Goal: Obtain resource: Download file/media

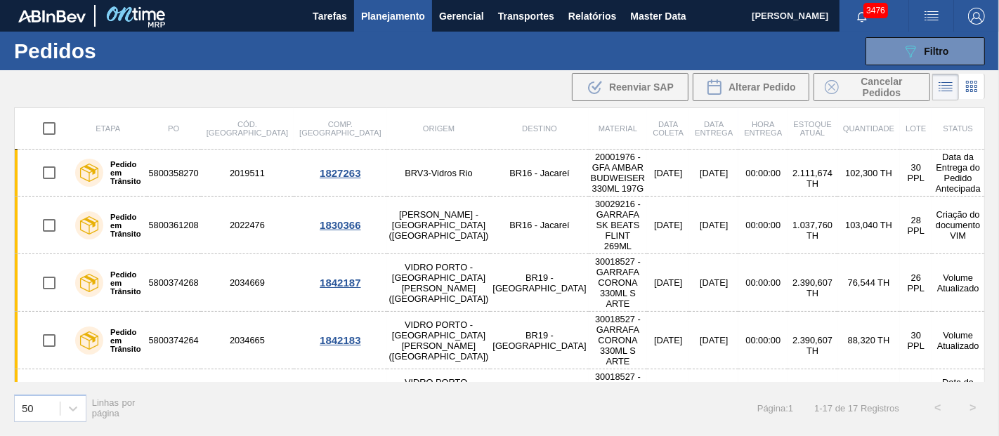
scroll to position [312, 0]
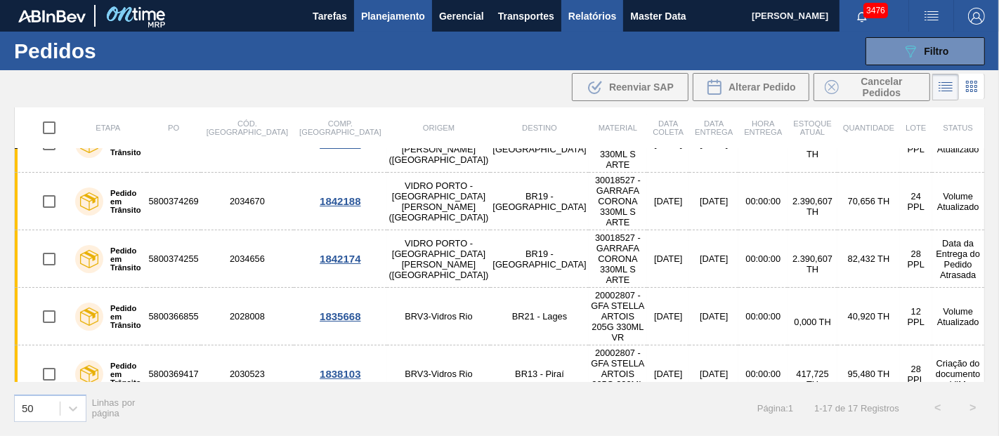
click at [594, 18] on span "Relatórios" at bounding box center [592, 16] width 48 height 17
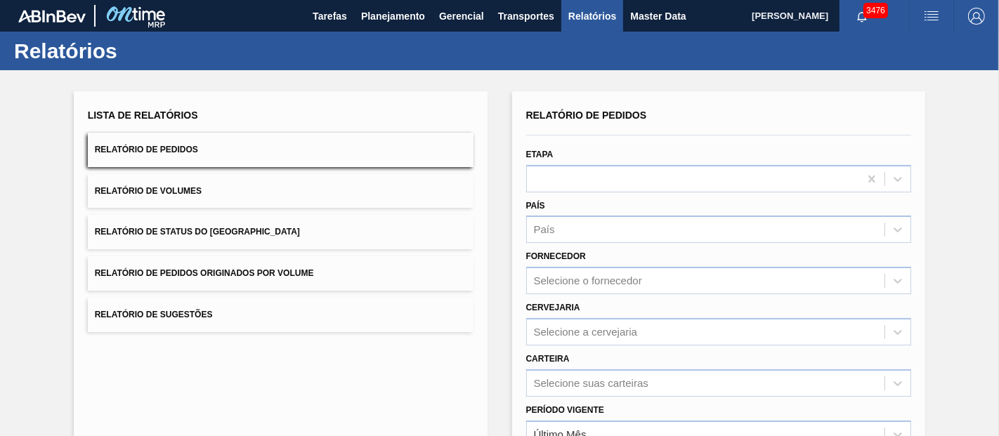
click at [204, 274] on span "Relatório de Pedidos Originados por Volume" at bounding box center [204, 273] width 219 height 10
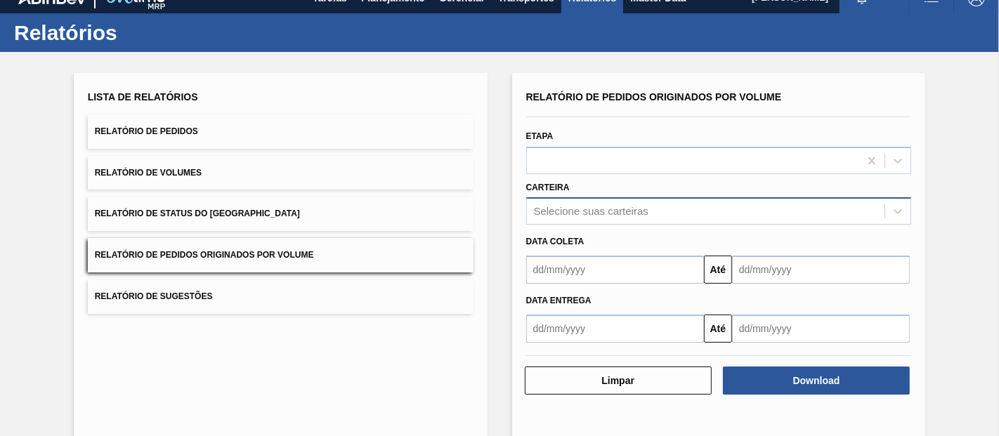
click at [555, 228] on div "Relatório de Pedidos Originados por Volume Etapa Carteira Selecione suas cartei…" at bounding box center [719, 215] width 386 height 256
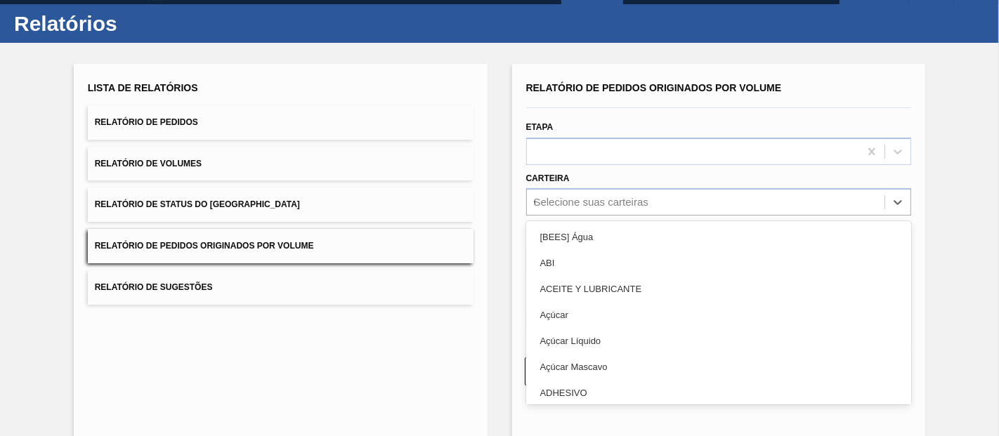
scroll to position [28, 0]
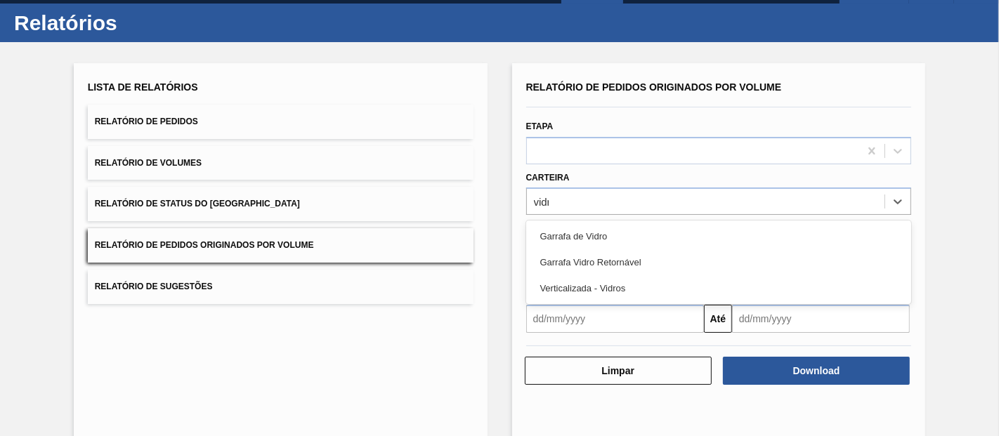
type input "vidro"
click at [555, 228] on div "Garrafa de Vidro" at bounding box center [719, 236] width 386 height 26
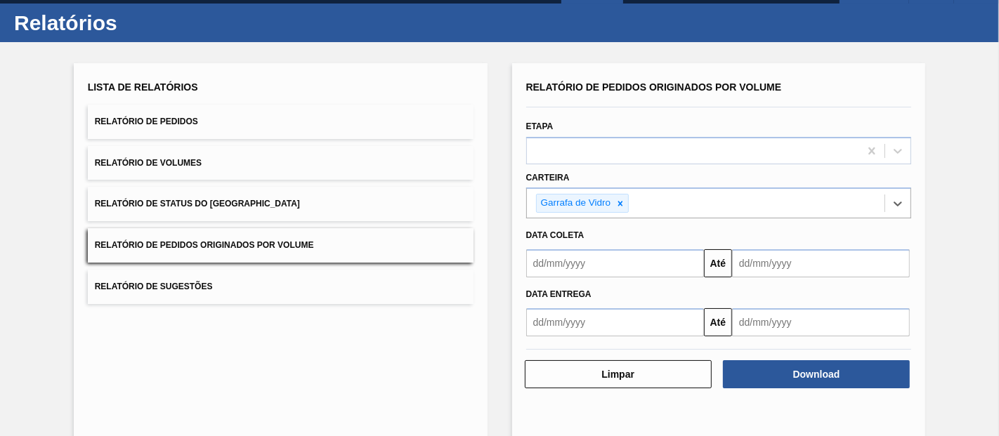
click at [588, 277] on div "Data entrega Até" at bounding box center [718, 306] width 397 height 59
click at [598, 263] on input "text" at bounding box center [615, 263] width 178 height 28
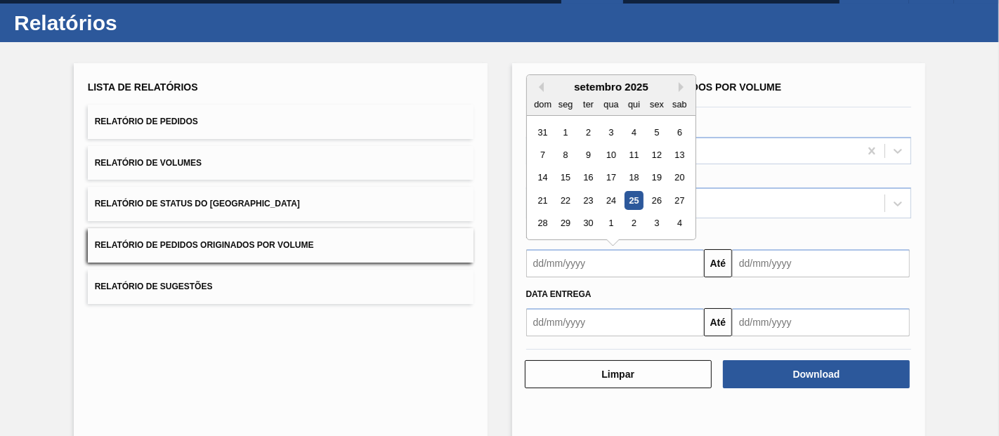
drag, startPoint x: 566, startPoint y: 132, endPoint x: 627, endPoint y: 179, distance: 77.1
click at [566, 132] on div "1" at bounding box center [564, 132] width 19 height 19
type input "[DATE]"
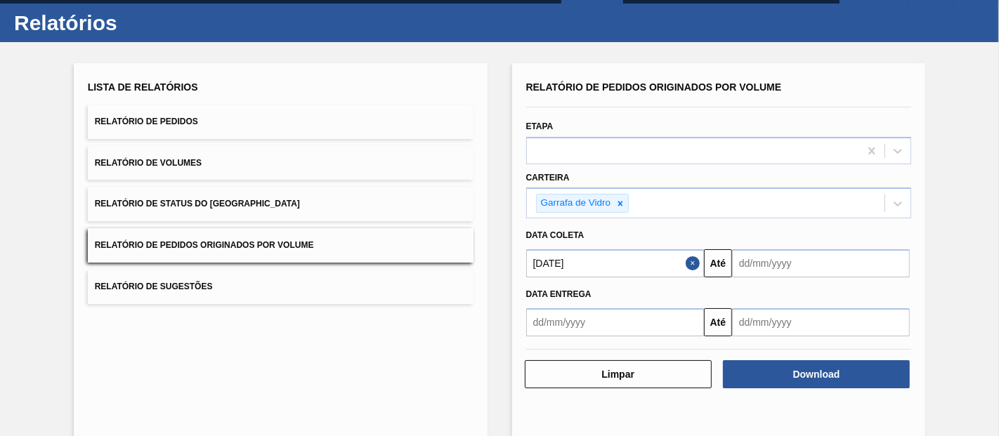
click at [786, 263] on input "text" at bounding box center [821, 263] width 178 height 28
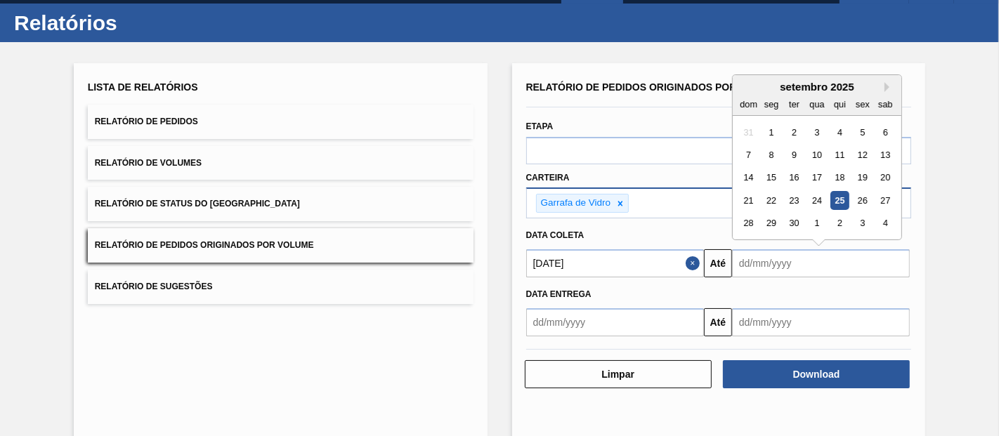
click at [859, 197] on div "26" at bounding box center [861, 200] width 19 height 19
type input "[DATE]"
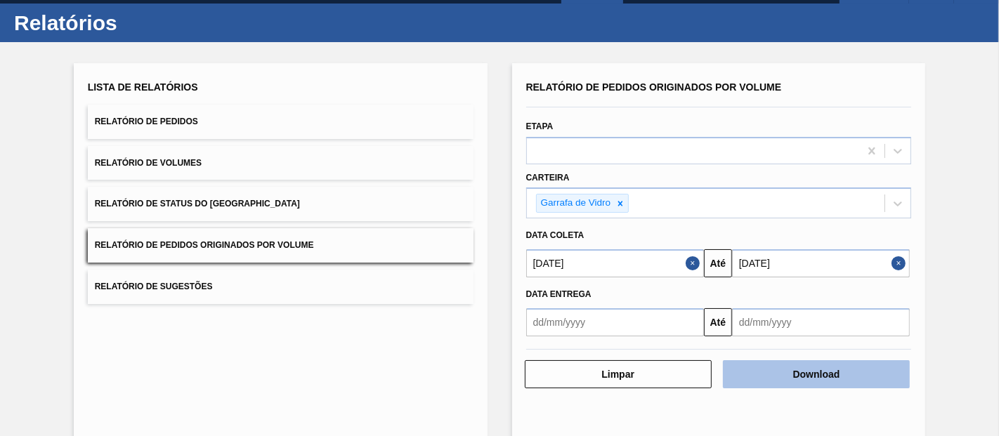
click at [774, 368] on button "Download" at bounding box center [816, 374] width 187 height 28
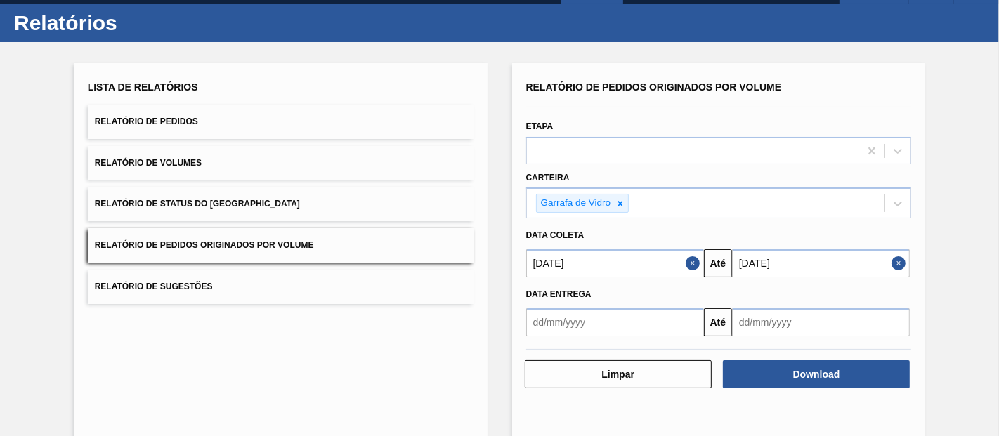
scroll to position [0, 0]
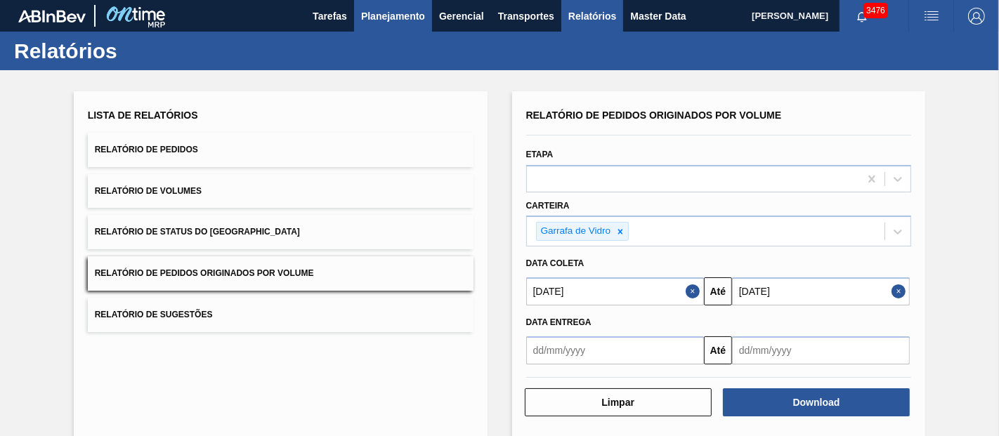
click at [404, 18] on span "Planejamento" at bounding box center [393, 16] width 64 height 17
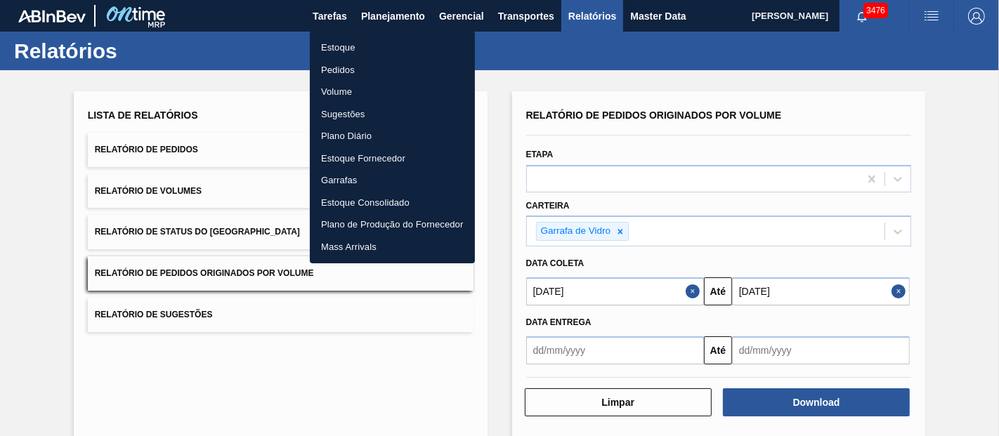
click at [333, 64] on li "Pedidos" at bounding box center [392, 70] width 165 height 22
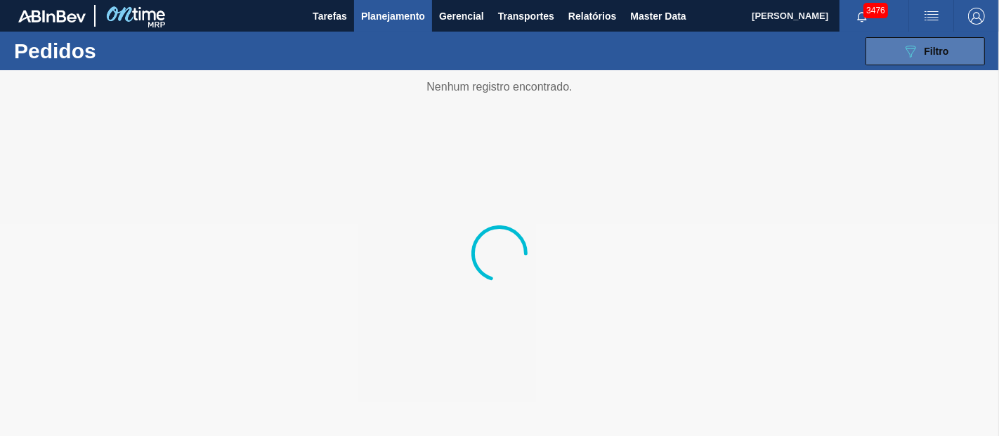
click at [907, 49] on icon at bounding box center [910, 52] width 11 height 12
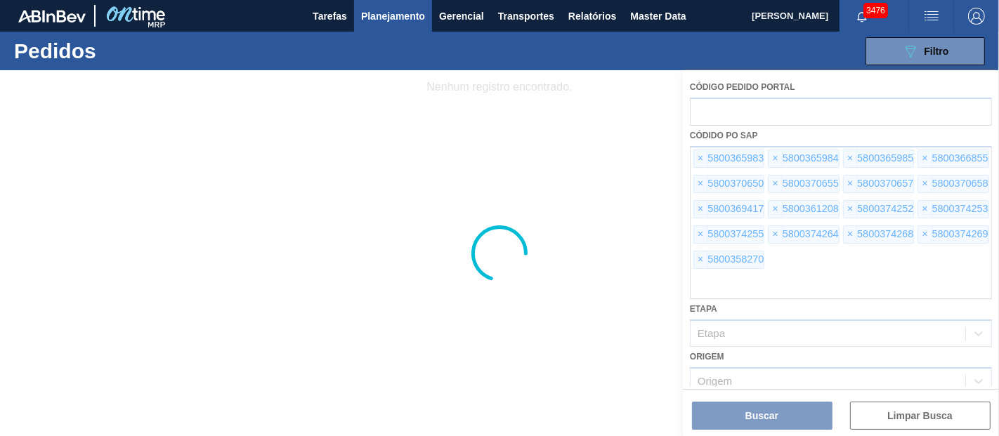
click at [700, 154] on div at bounding box center [499, 253] width 999 height 366
click at [700, 154] on span "×" at bounding box center [700, 158] width 13 height 17
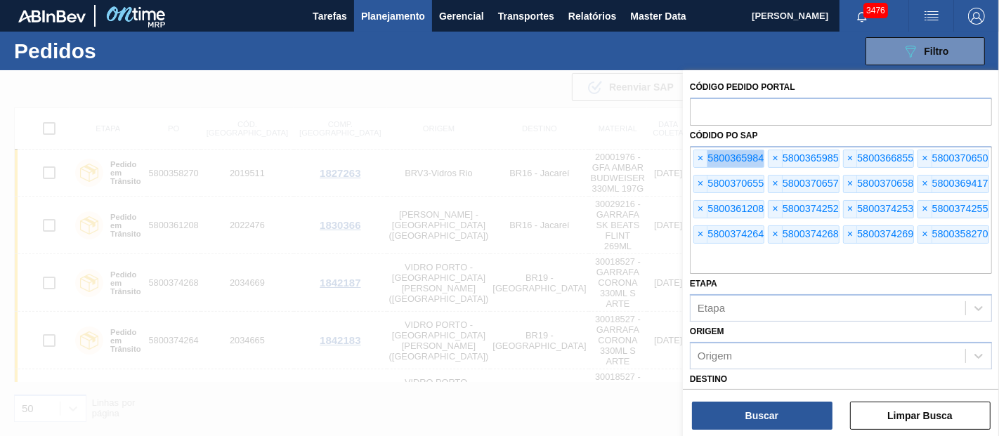
click at [700, 154] on span "×" at bounding box center [700, 158] width 13 height 17
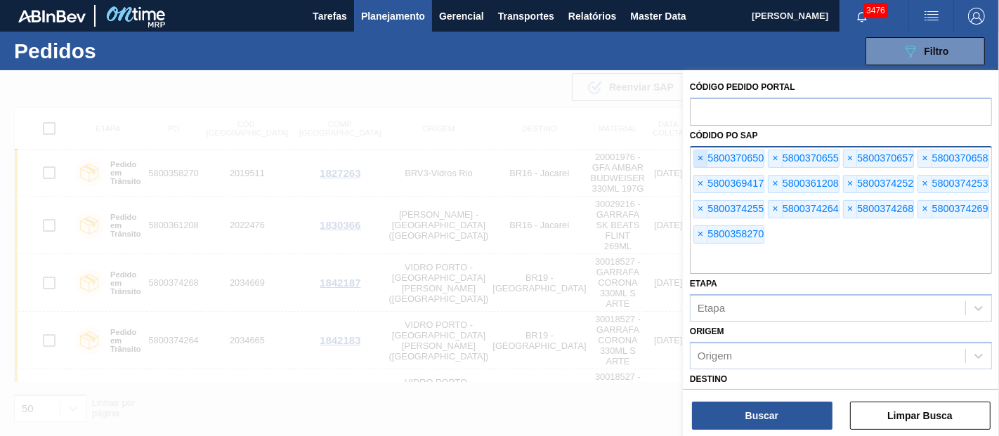
click at [700, 154] on span "×" at bounding box center [700, 158] width 13 height 17
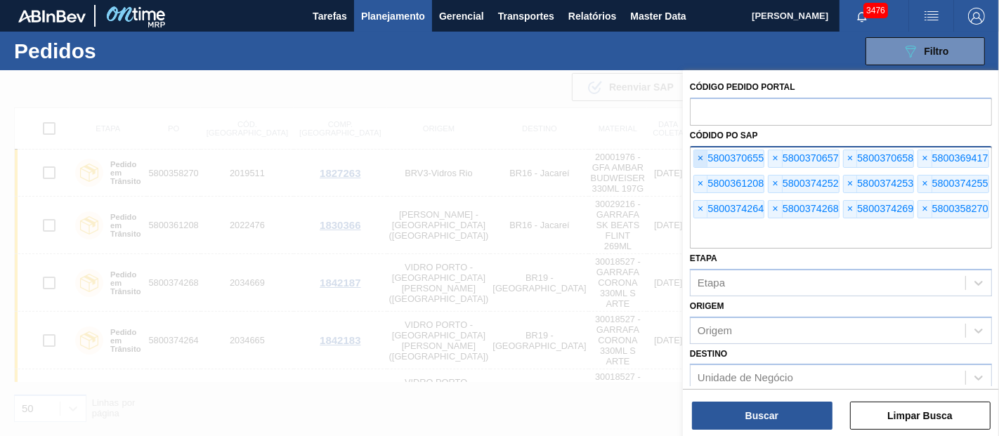
click at [700, 154] on span "×" at bounding box center [700, 158] width 13 height 17
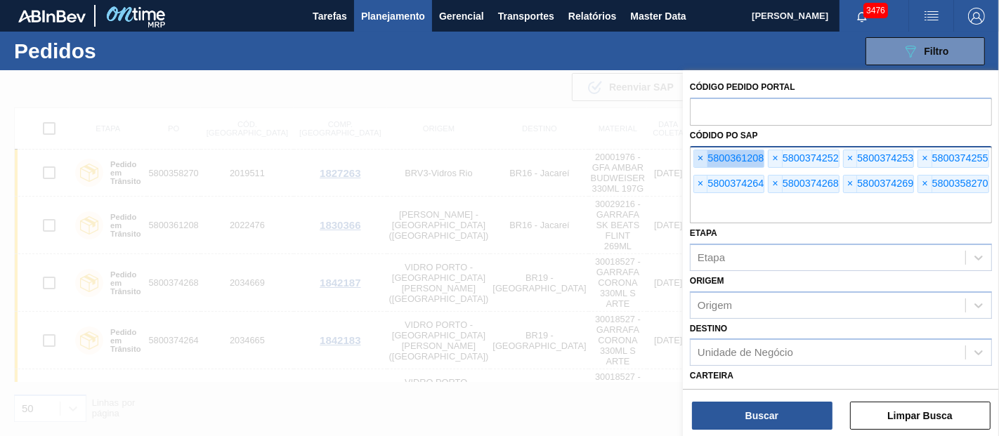
click at [700, 154] on span "×" at bounding box center [700, 158] width 13 height 17
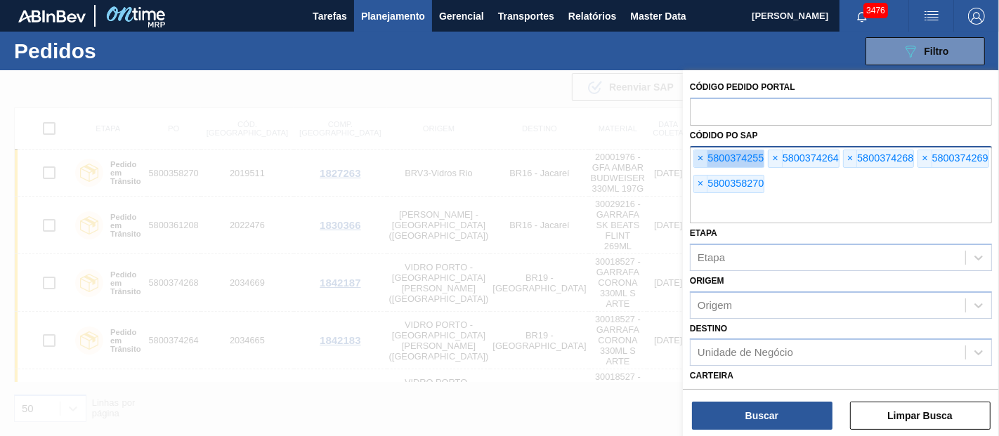
click at [700, 154] on span "×" at bounding box center [700, 158] width 13 height 17
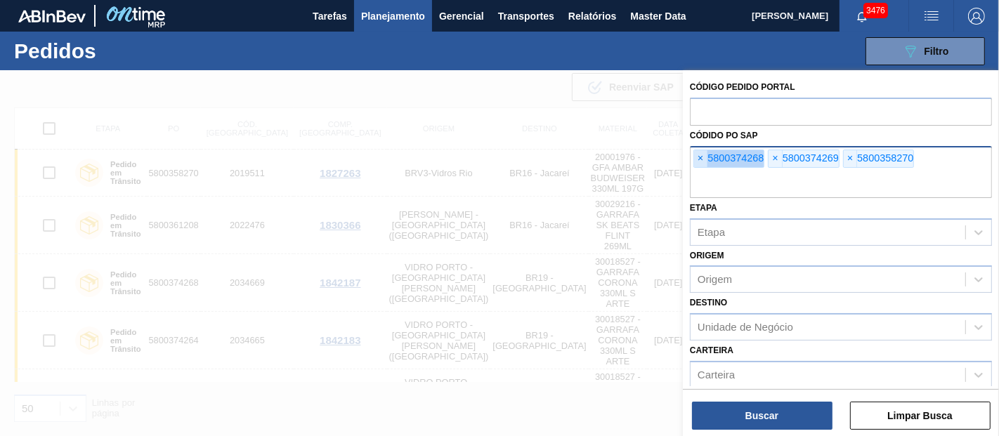
click at [700, 154] on span "×" at bounding box center [700, 158] width 13 height 17
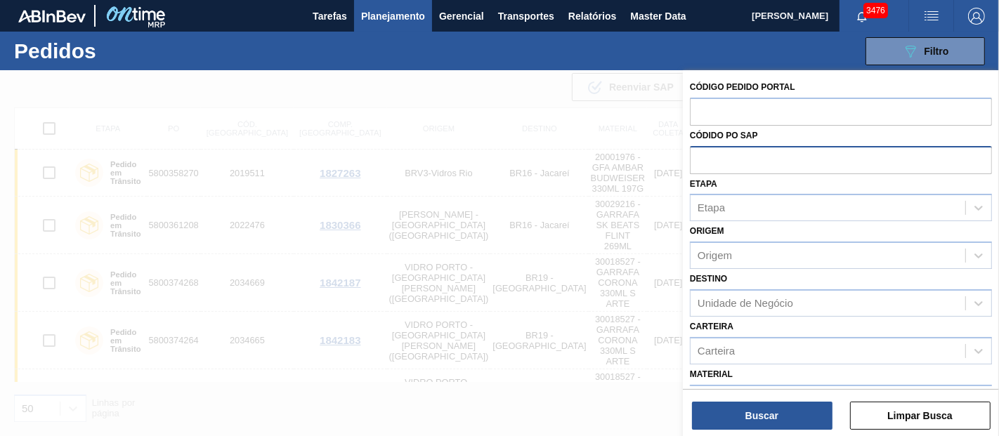
click at [700, 154] on input "text" at bounding box center [841, 159] width 302 height 27
paste input "5800370665"
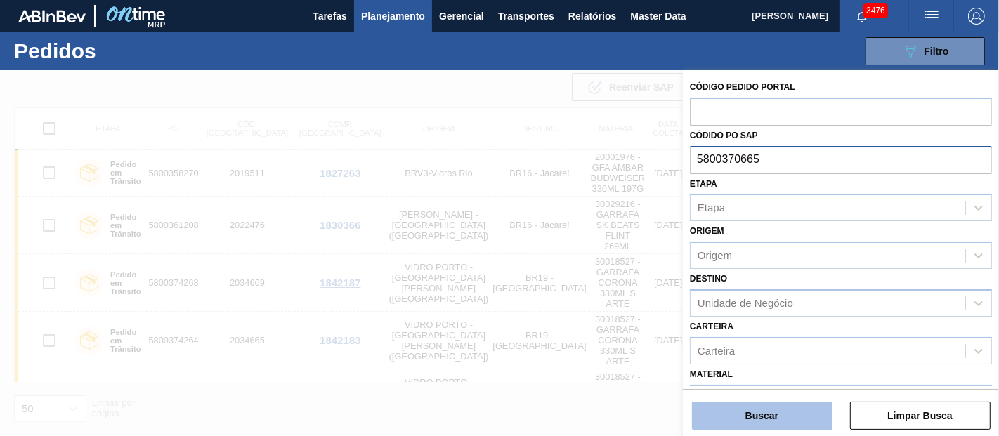
type input "5800370665"
click at [772, 412] on button "Buscar" at bounding box center [762, 416] width 140 height 28
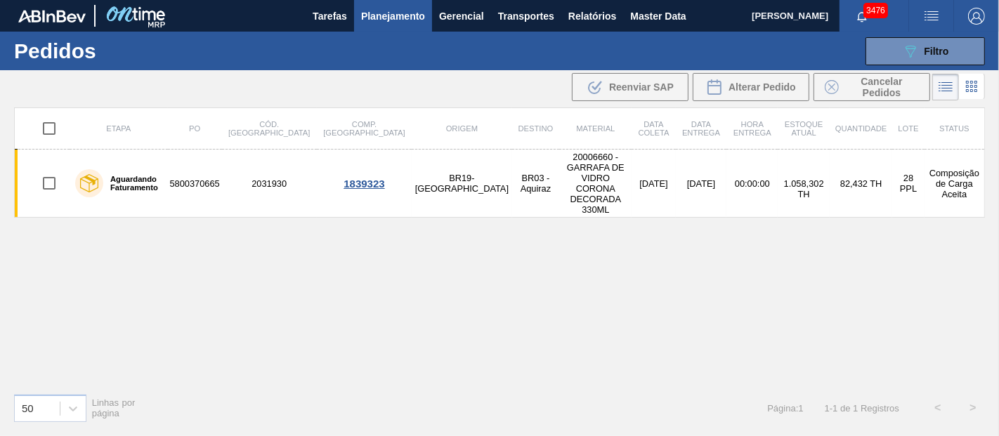
click at [574, 279] on div "Etapa PO Cód. Pedido Comp. Carga Origem Destino Material Data [PERSON_NAME] Dat…" at bounding box center [499, 244] width 970 height 275
